Goal: Find contact information: Find contact information

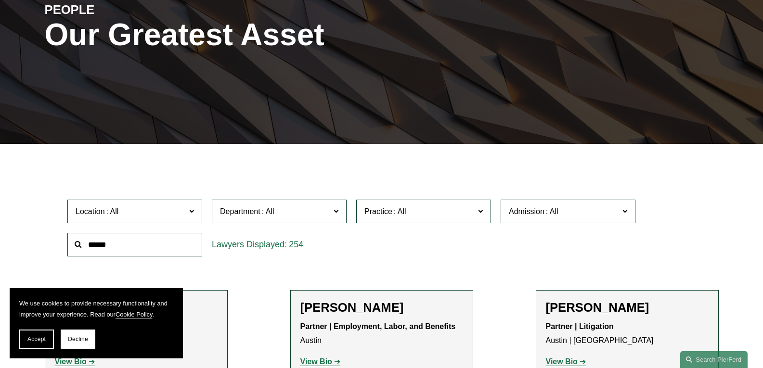
scroll to position [144, 0]
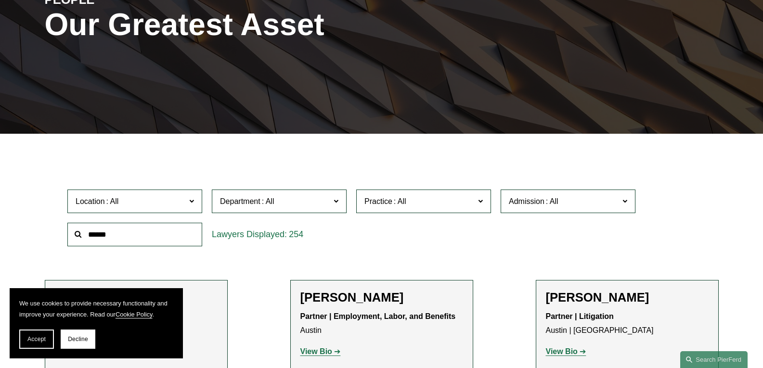
drag, startPoint x: 40, startPoint y: 342, endPoint x: 49, endPoint y: 341, distance: 8.2
click at [41, 341] on span "Accept" at bounding box center [36, 339] width 18 height 7
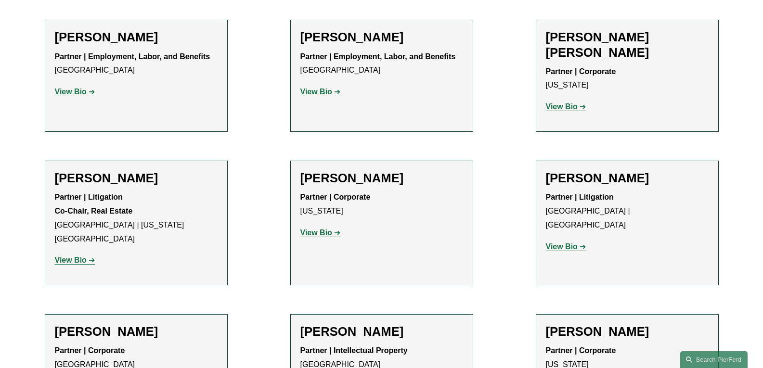
scroll to position [5680, 0]
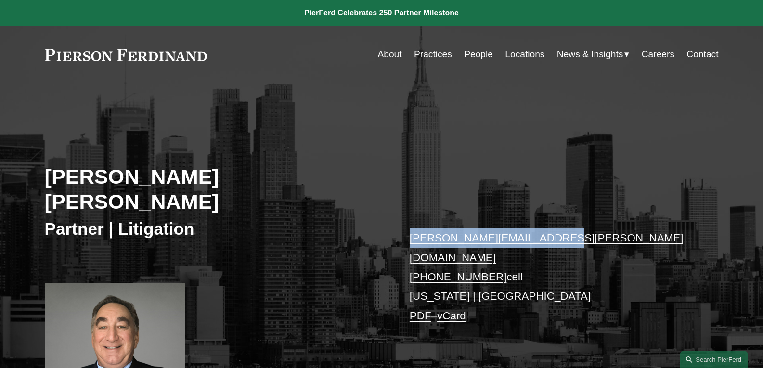
drag, startPoint x: 558, startPoint y: 220, endPoint x: 412, endPoint y: 217, distance: 146.9
click at [412, 229] on p "adam.kominsky@pierferd.com +1.917.952.5566 cell New York | Princeton PDF – vCard" at bounding box center [550, 277] width 281 height 97
copy link "adam.kominsky@pierferd.com"
